Goal: Task Accomplishment & Management: Manage account settings

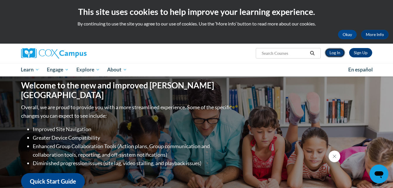
click at [336, 54] on link "Log In" at bounding box center [335, 52] width 20 height 9
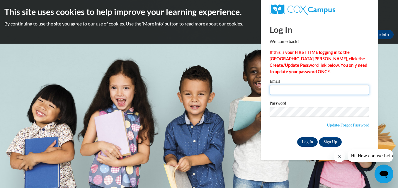
type input "tryreasha_bryant@mitchell.k12.ga.us"
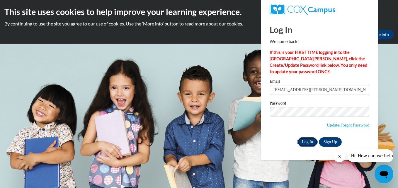
click at [304, 141] on input "Log In" at bounding box center [307, 141] width 20 height 9
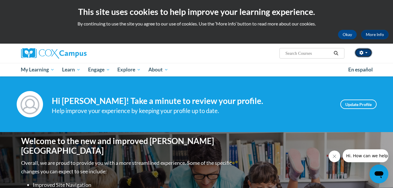
click at [366, 54] on button "button" at bounding box center [364, 52] width 18 height 9
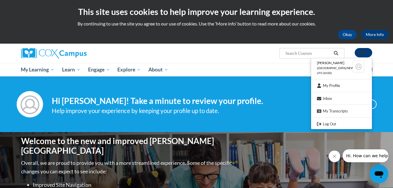
click at [366, 54] on button "button" at bounding box center [364, 52] width 18 height 9
